Goal: Information Seeking & Learning: Compare options

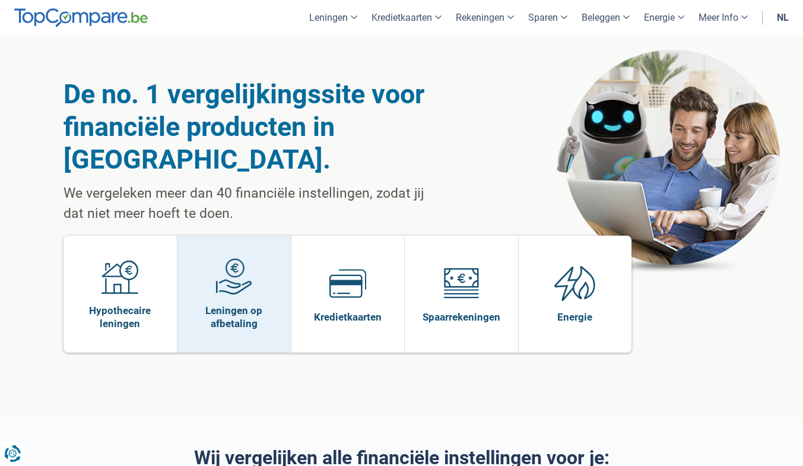
click at [231, 261] on img at bounding box center [233, 276] width 37 height 37
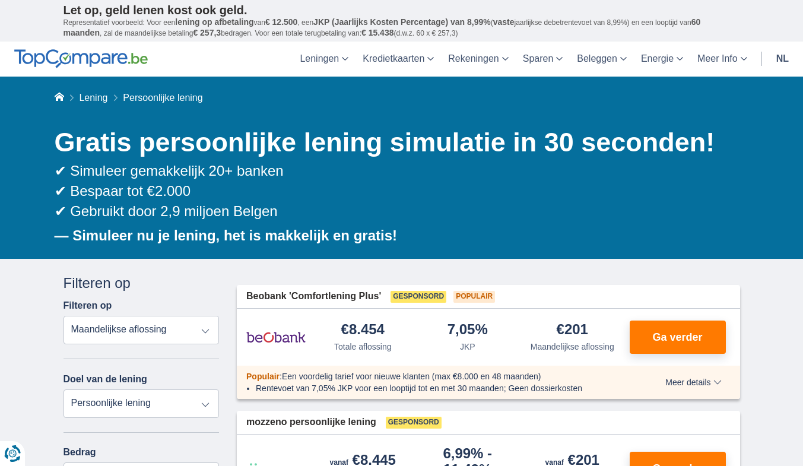
click at [111, 403] on select "Persoonlijke lening Auto Moto / fiets Mobilhome / caravan Renovatie Energie Sch…" at bounding box center [141, 403] width 156 height 28
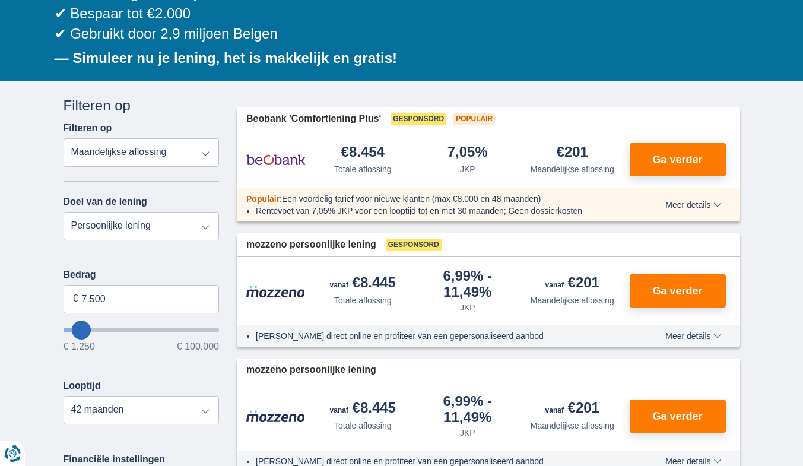
scroll to position [178, 0]
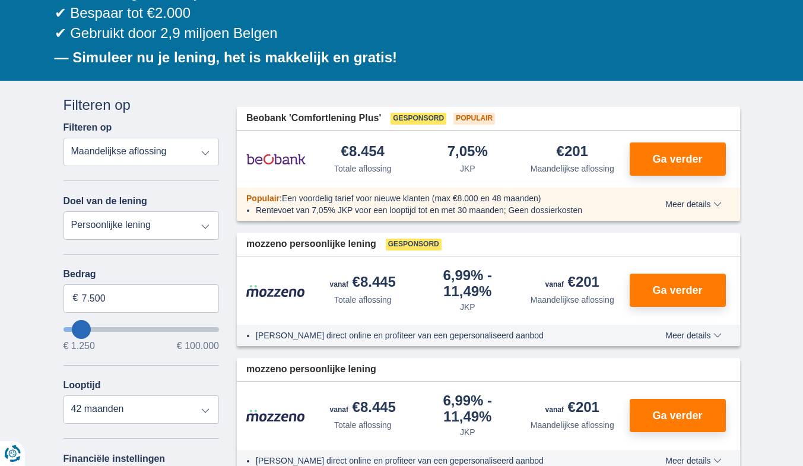
type input "5250"
type input "5.250"
select select "36"
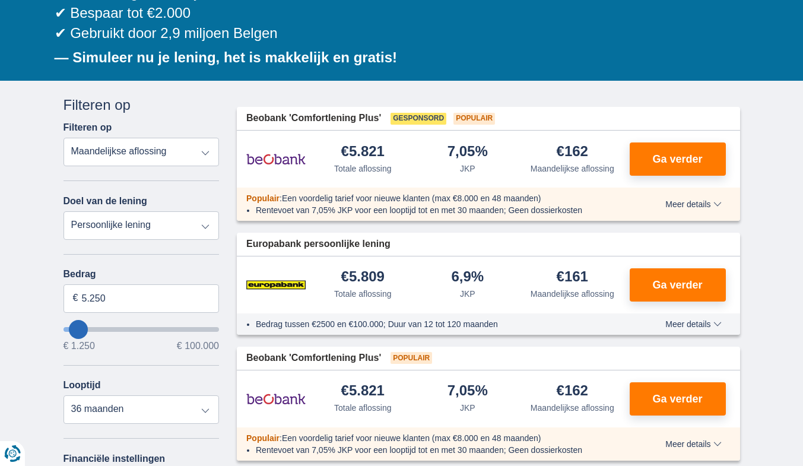
type input "8250"
type input "8.250"
select select "48"
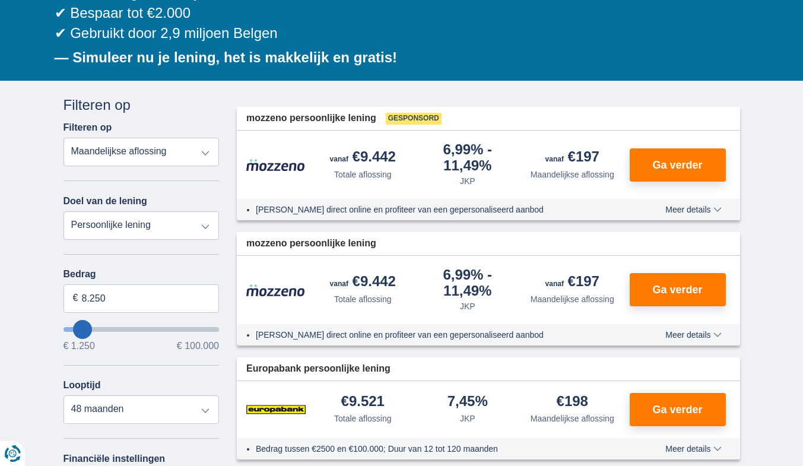
type input "99.250"
type input "99250"
select select "120"
type input "99250"
click at [210, 330] on input "wantToBorrow" at bounding box center [141, 329] width 156 height 5
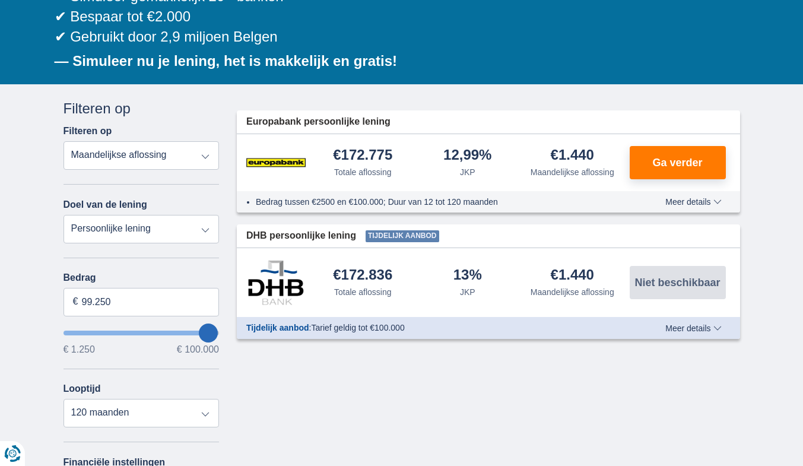
scroll to position [178, 0]
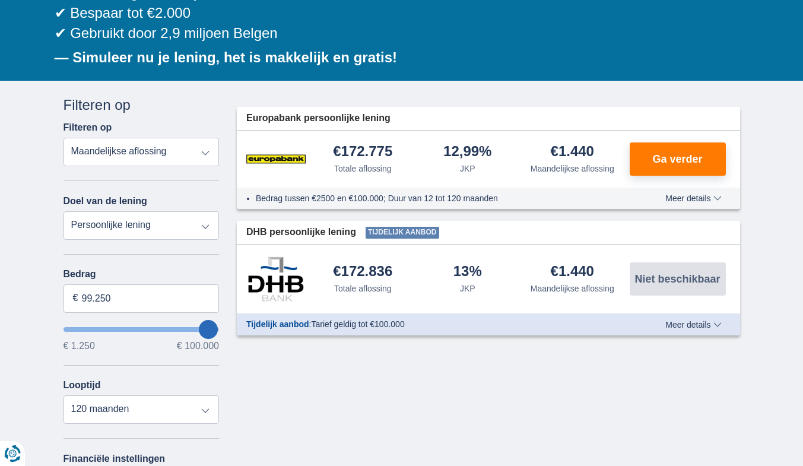
click at [206, 152] on select "Totale aflossing JKP Maandelijkse aflossing" at bounding box center [141, 152] width 156 height 28
click at [200, 222] on select "Persoonlijke lening Auto Moto / fiets Mobilhome / caravan Renovatie Energie Sch…" at bounding box center [141, 225] width 156 height 28
select select "caravan"
click at [63, 211] on select "Persoonlijke lening Auto Moto / fiets Mobilhome / caravan Renovatie Energie Sch…" at bounding box center [141, 225] width 156 height 28
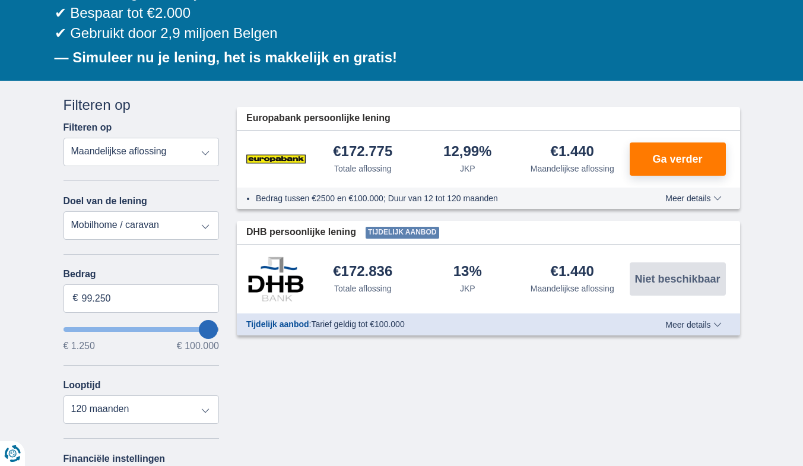
type input "15.000"
type input "15250"
select select "60"
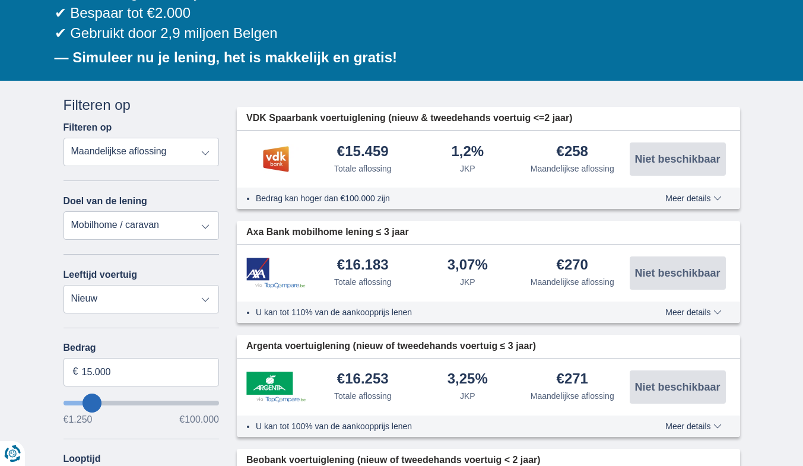
type input "17.250"
type input "18250"
type input "18.250"
select select "84"
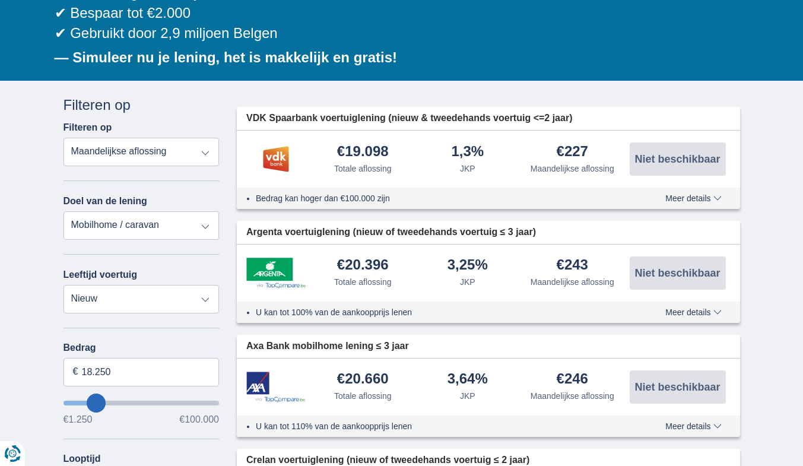
type input "97.250"
type input "97250"
click at [206, 400] on input "wantToBorrow" at bounding box center [141, 402] width 156 height 5
select select "120"
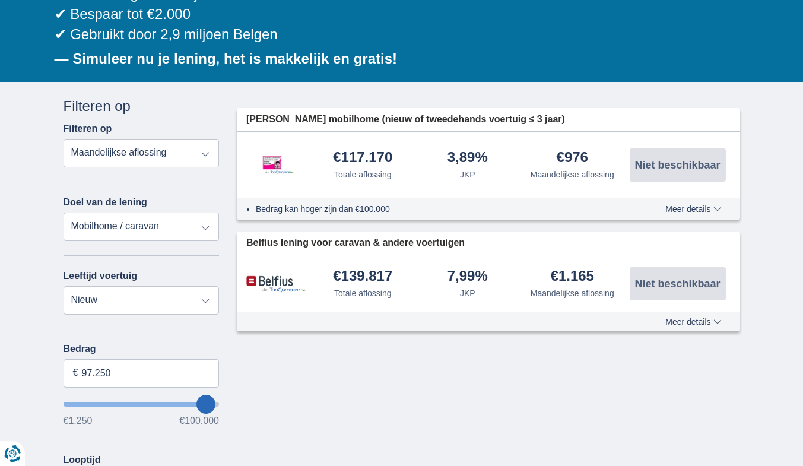
scroll to position [178, 0]
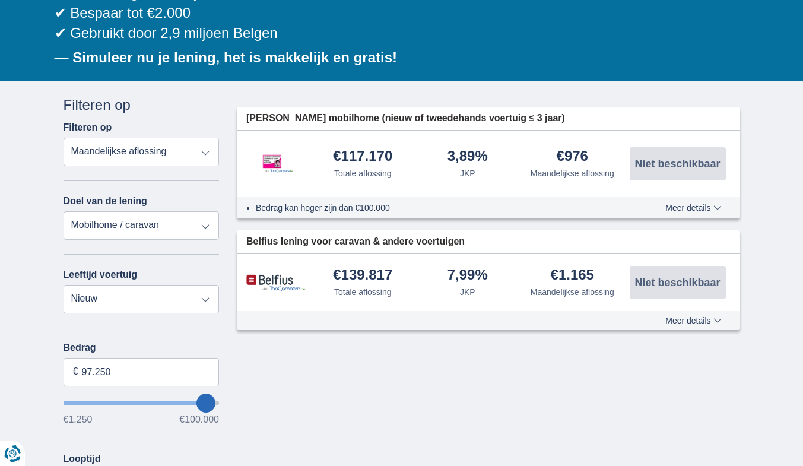
click at [206, 227] on select "Persoonlijke lening Auto Moto / fiets Mobilhome / caravan Renovatie Energie Sch…" at bounding box center [141, 225] width 156 height 28
select select "renovationLoan"
click at [63, 211] on select "Persoonlijke lening Auto Moto / fiets Mobilhome / caravan Renovatie Energie Sch…" at bounding box center [141, 225] width 156 height 28
type input "15.000"
type input "15250"
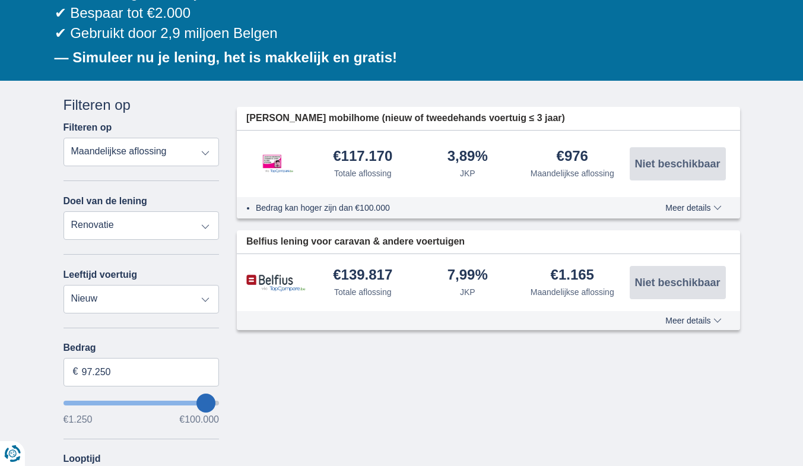
select select "60"
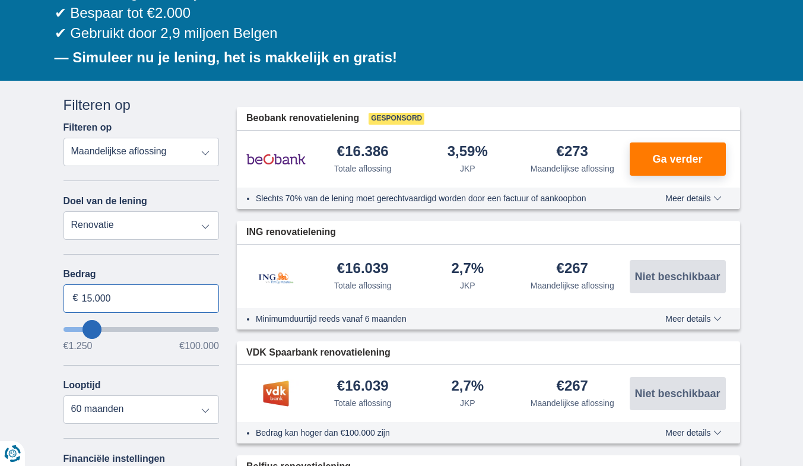
click at [178, 303] on input "15.000" at bounding box center [141, 298] width 156 height 28
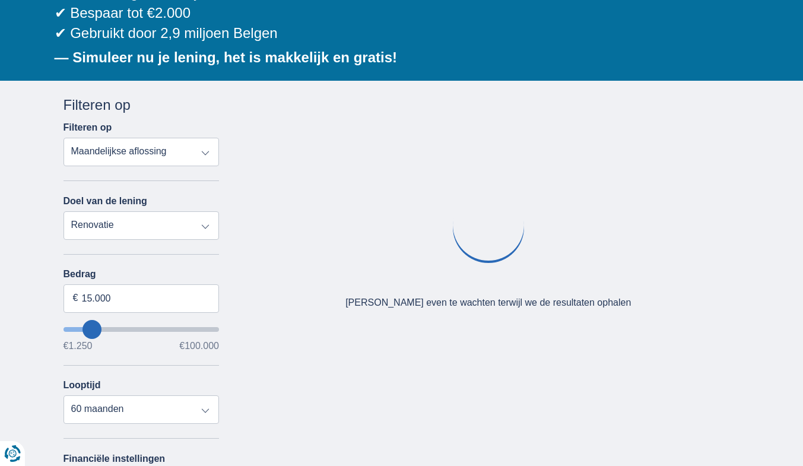
type input "16250"
type input "16.250"
select select "84"
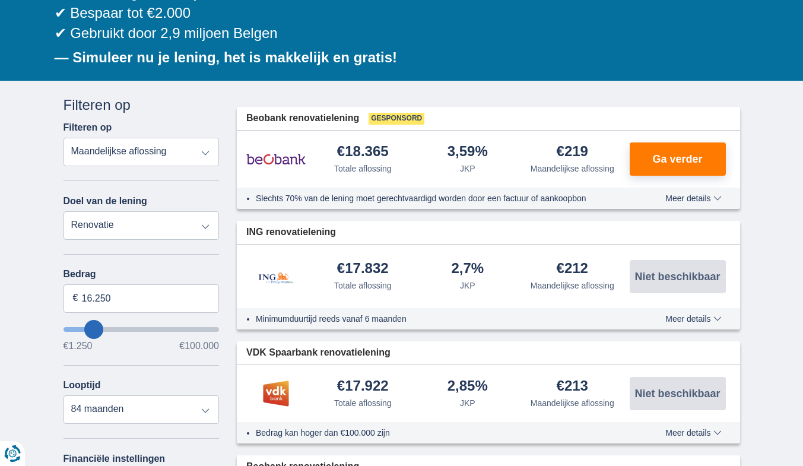
type input "86.250"
type input "86250"
select select "120"
type input "86250"
click at [191, 327] on input "wantToBorrow" at bounding box center [141, 329] width 156 height 5
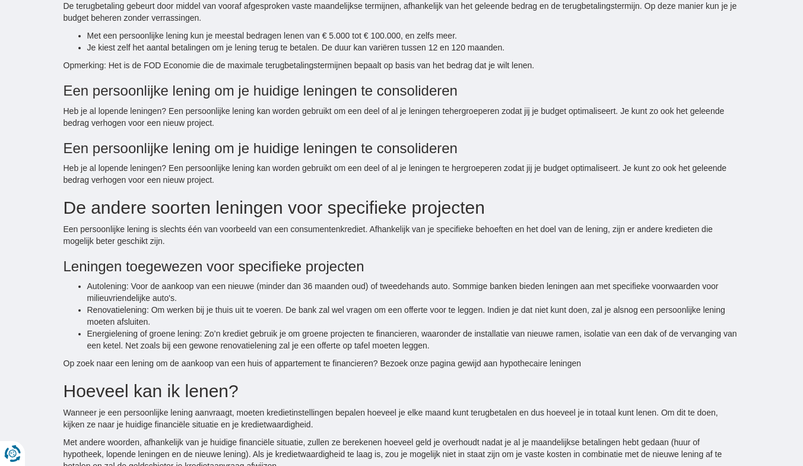
scroll to position [1068, 0]
